Goal: Task Accomplishment & Management: Complete application form

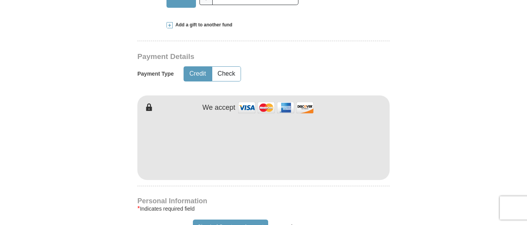
scroll to position [365, 0]
type input "6"
click at [222, 164] on div at bounding box center [263, 146] width 252 height 68
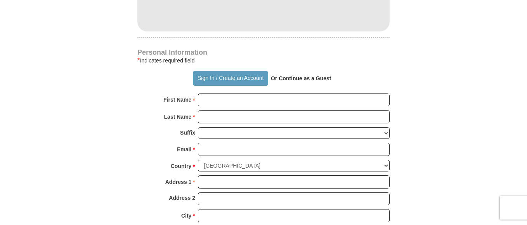
scroll to position [585, 0]
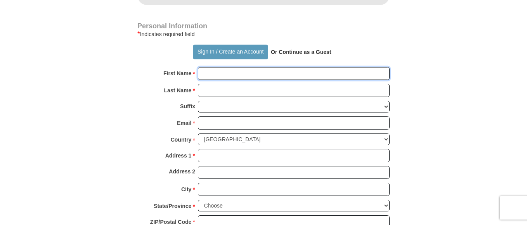
click at [343, 67] on input "First Name *" at bounding box center [294, 73] width 192 height 13
type input "Ф"
type input "[PERSON_NAME]"
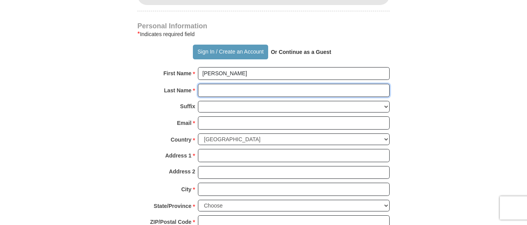
click at [233, 84] on input "Last Name *" at bounding box center [294, 90] width 192 height 13
type input "Vorobyeva"
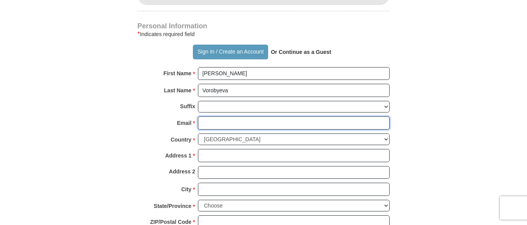
click at [217, 116] on input "Email *" at bounding box center [294, 122] width 192 height 13
type input "[EMAIL_ADDRESS][DOMAIN_NAME]"
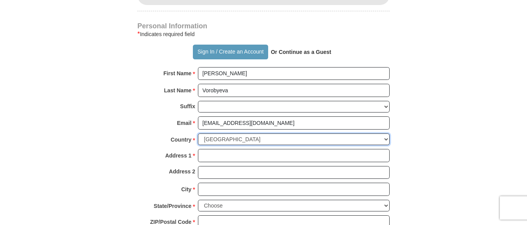
click at [236, 134] on select "[GEOGRAPHIC_DATA] [GEOGRAPHIC_DATA] [GEOGRAPHIC_DATA] [GEOGRAPHIC_DATA] [GEOGRA…" at bounding box center [294, 140] width 192 height 12
select select "BY"
click at [198, 134] on select "[GEOGRAPHIC_DATA] [GEOGRAPHIC_DATA] [GEOGRAPHIC_DATA] [GEOGRAPHIC_DATA] [GEOGRA…" at bounding box center [294, 140] width 192 height 12
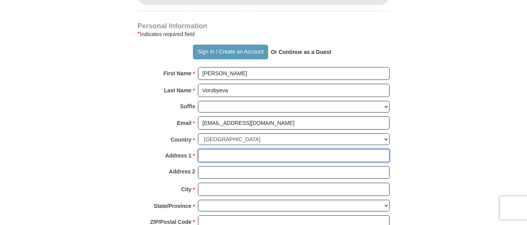
click at [212, 149] on input "Address 1 *" at bounding box center [294, 155] width 192 height 13
type input "[GEOGRAPHIC_DATA],[PERSON_NAME] ,[GEOGRAPHIC_DATA] 9/24"
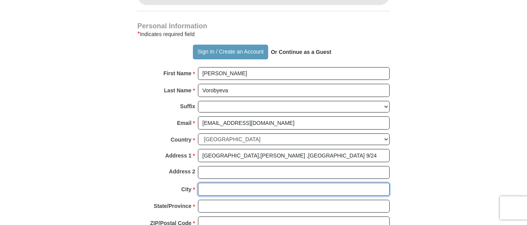
click at [222, 183] on input "City *" at bounding box center [294, 189] width 192 height 13
type input "[PERSON_NAME]"
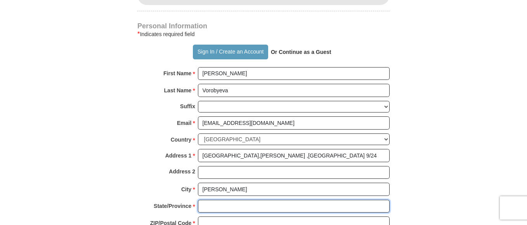
click at [222, 200] on input "State/Province *" at bounding box center [294, 206] width 192 height 13
type input "[GEOGRAPHIC_DATA]"
click at [218, 217] on input "ZIP/Postal Code *" at bounding box center [294, 223] width 192 height 13
type input "222827"
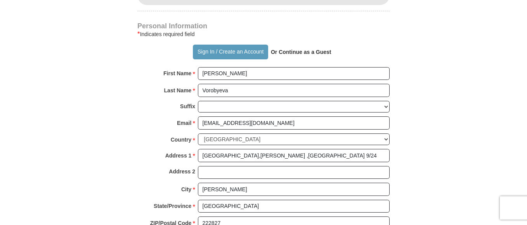
type input "80292041187"
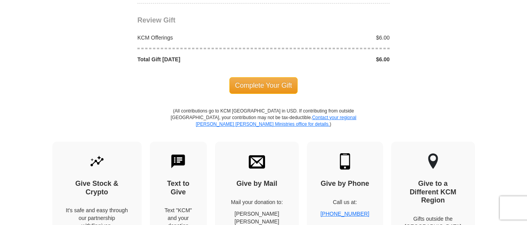
scroll to position [904, 0]
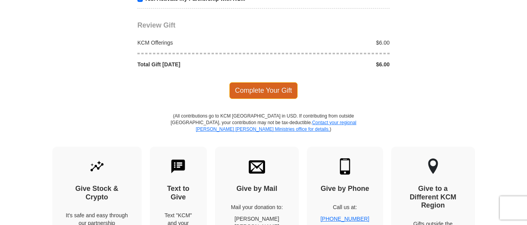
click at [291, 82] on span "Complete Your Gift" at bounding box center [263, 90] width 69 height 16
